Goal: Information Seeking & Learning: Learn about a topic

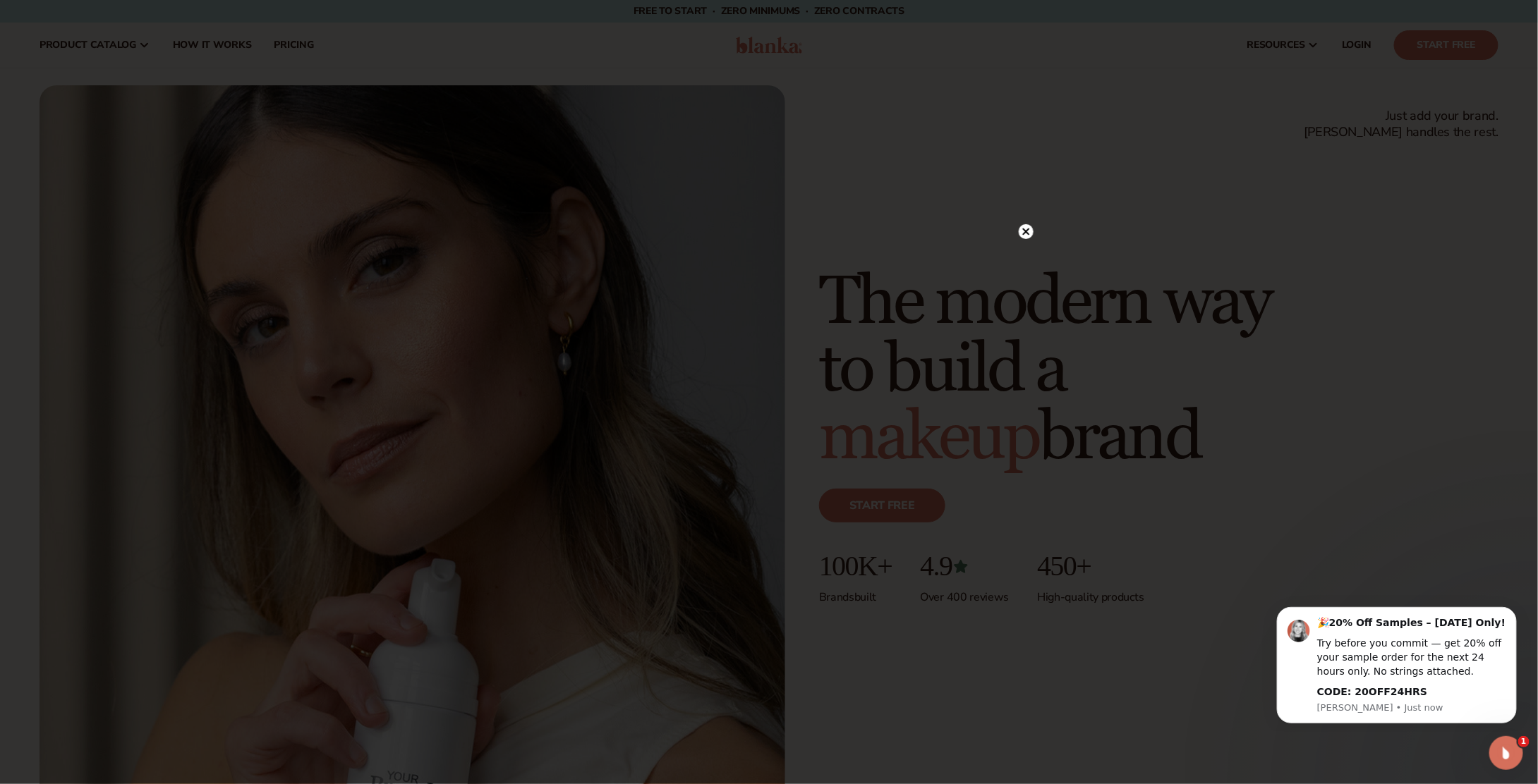
click at [1026, 229] on circle at bounding box center [1026, 231] width 15 height 15
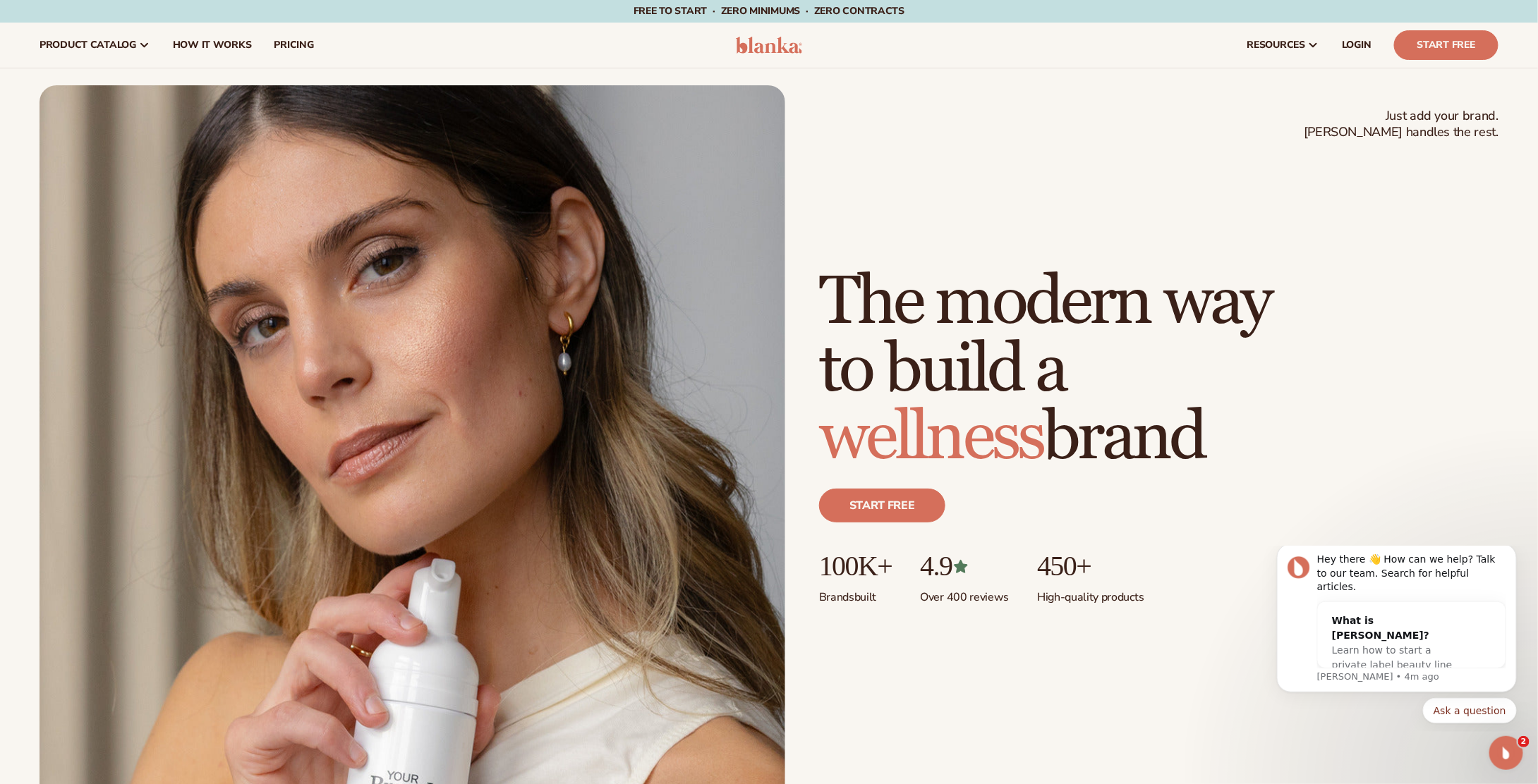
drag, startPoint x: 1338, startPoint y: 328, endPoint x: 1316, endPoint y: 284, distance: 49.2
click at [1338, 328] on div "Just add your brand. Blanka handles the rest. beauty,skin care,wellness,makeup …" at bounding box center [1158, 453] width 679 height 370
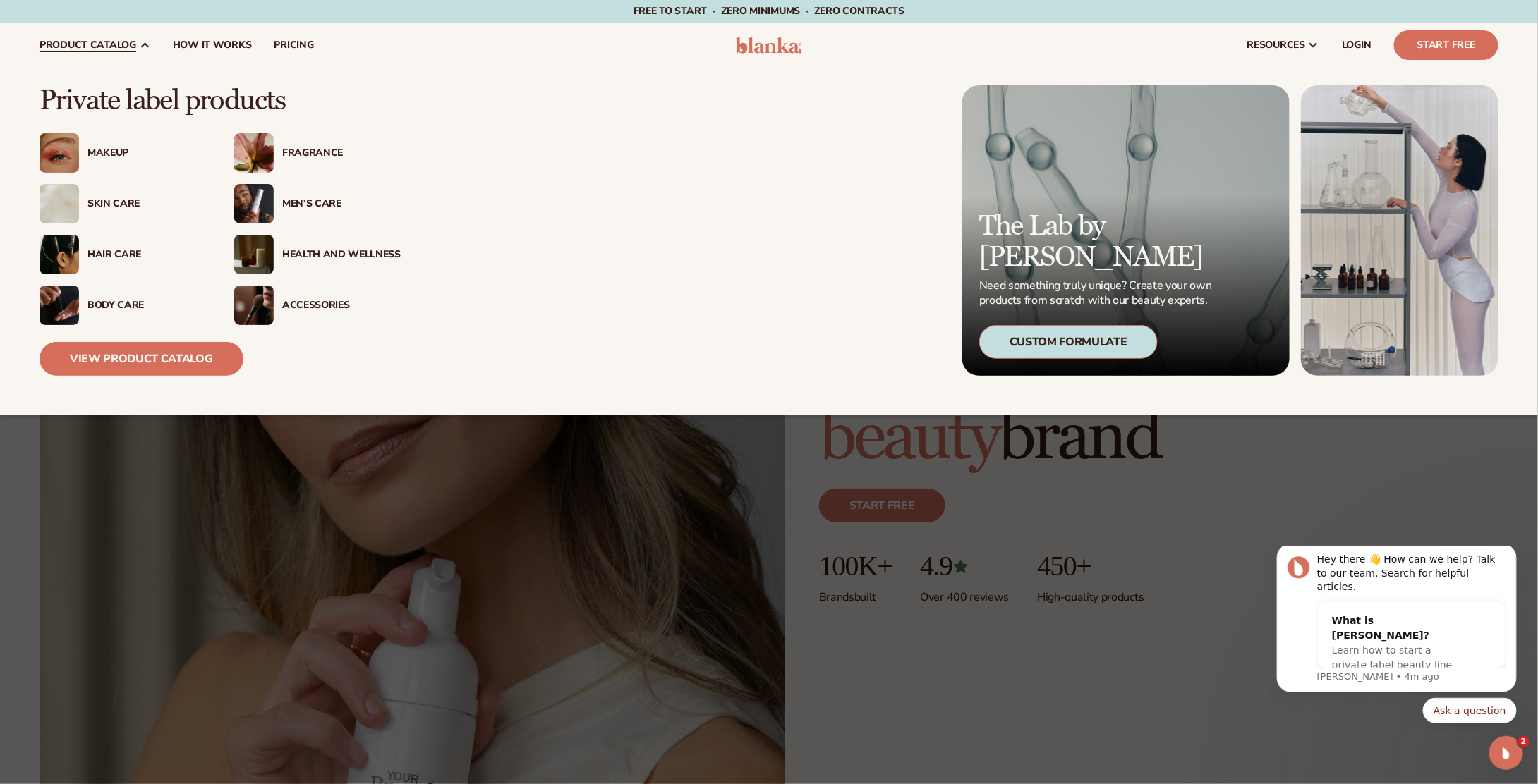
click at [99, 198] on div "Skin Care" at bounding box center [146, 204] width 118 height 12
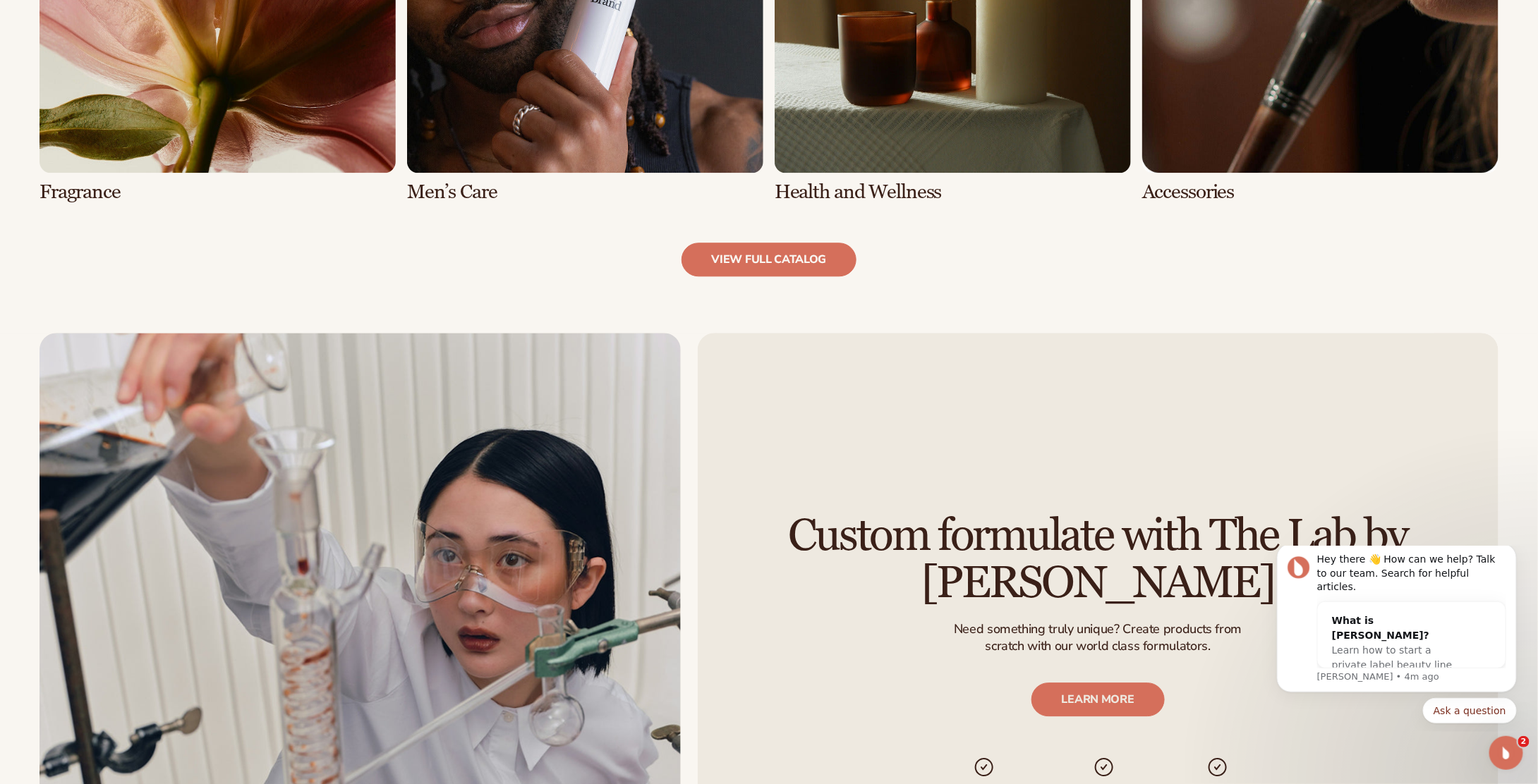
scroll to position [1903, 0]
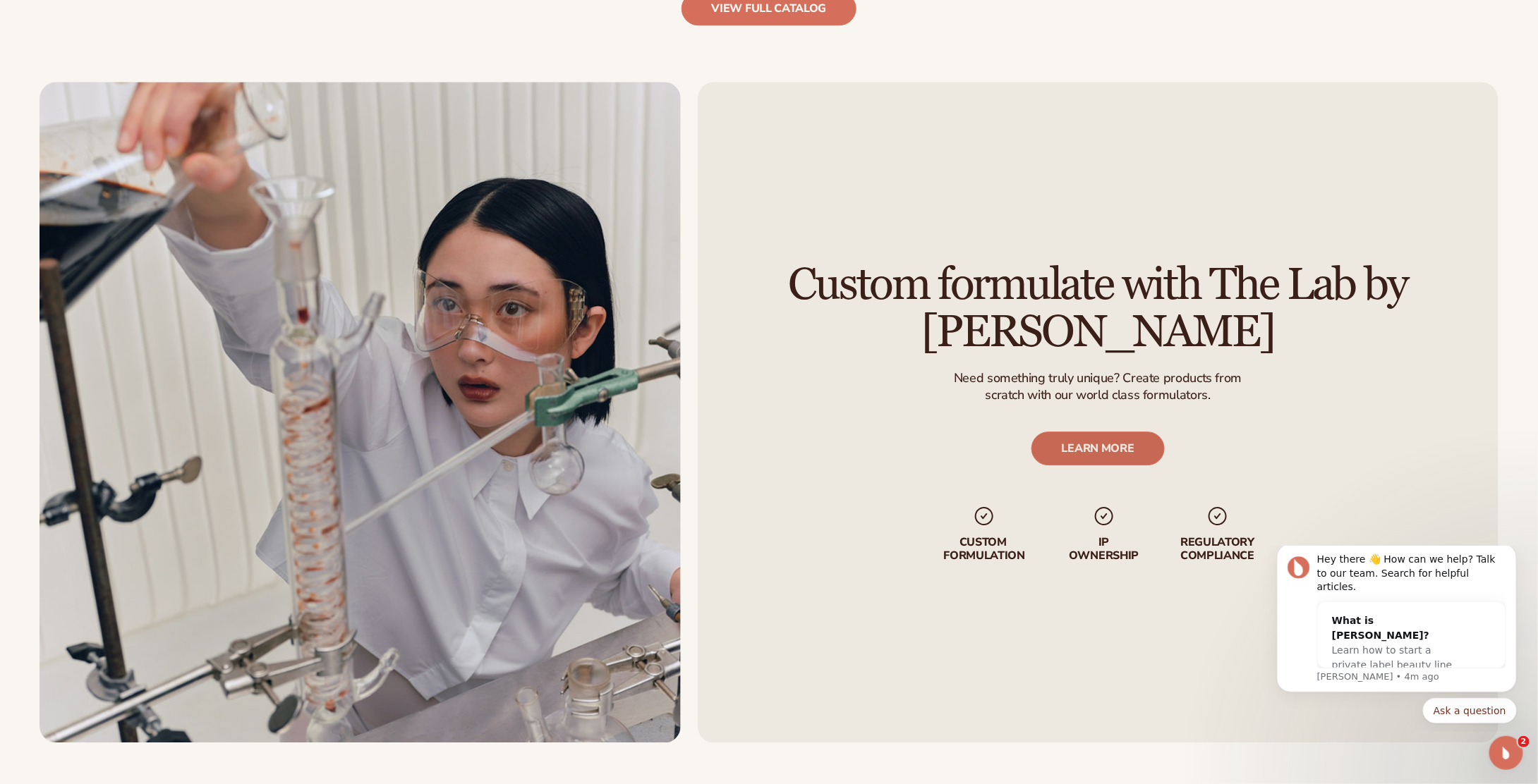
drag, startPoint x: 1096, startPoint y: 444, endPoint x: 1084, endPoint y: 449, distance: 13.0
click at [1096, 444] on link "LEARN MORE" at bounding box center [1098, 449] width 134 height 34
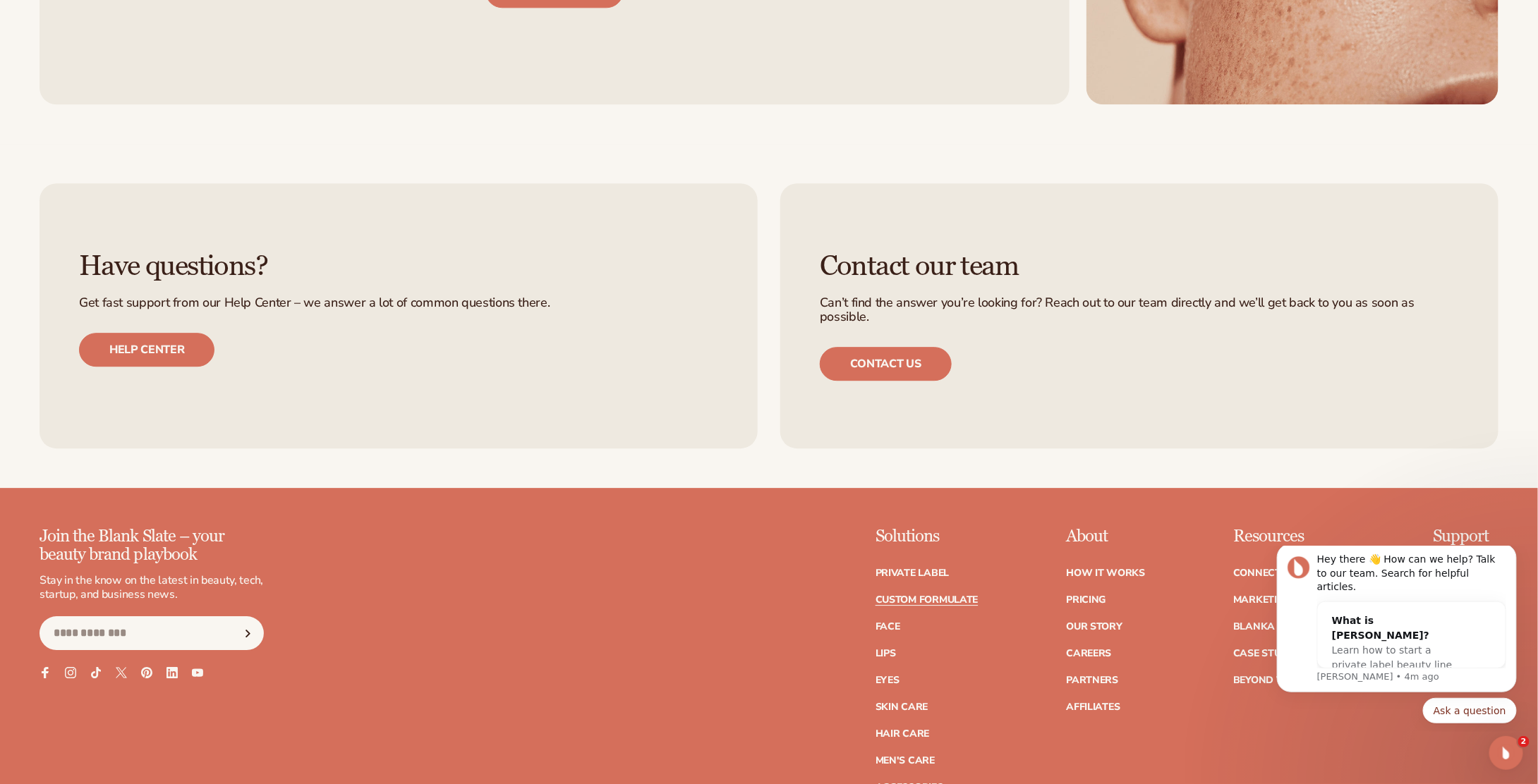
scroll to position [1833, 0]
